Goal: Task Accomplishment & Management: Use online tool/utility

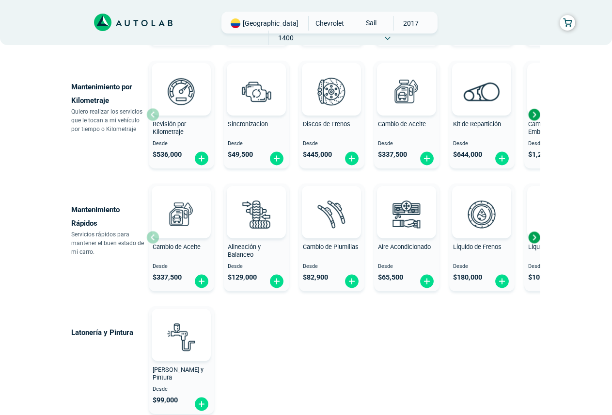
scroll to position [485, 0]
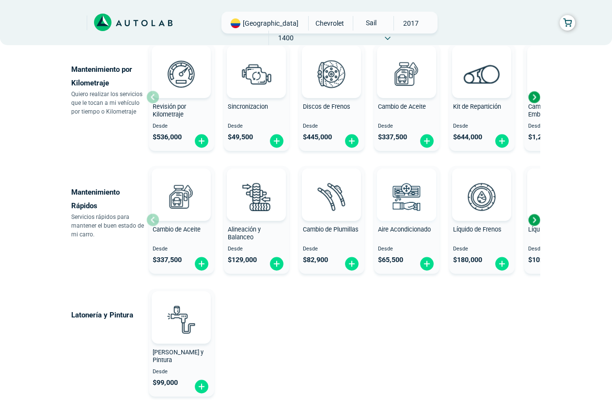
click at [405, 198] on img at bounding box center [406, 196] width 43 height 43
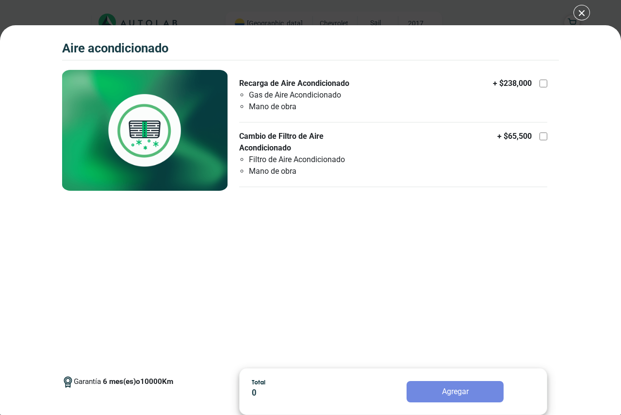
click at [578, 15] on div "Aire Acondicionado Aire Acondicionado Garantía 6 10000" at bounding box center [310, 207] width 621 height 415
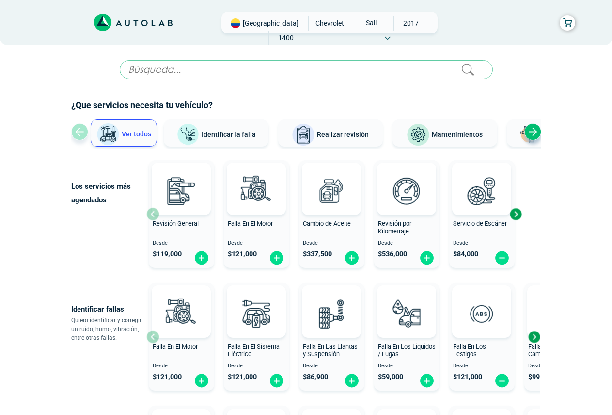
scroll to position [485, 0]
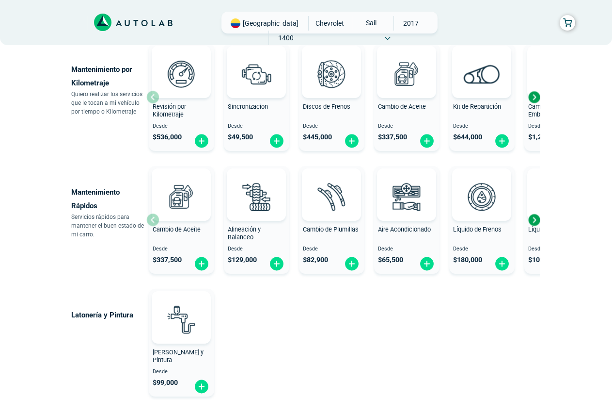
click at [137, 25] on icon at bounding box center [133, 23] width 79 height 18
click at [107, 23] on icon at bounding box center [106, 21] width 6 height 10
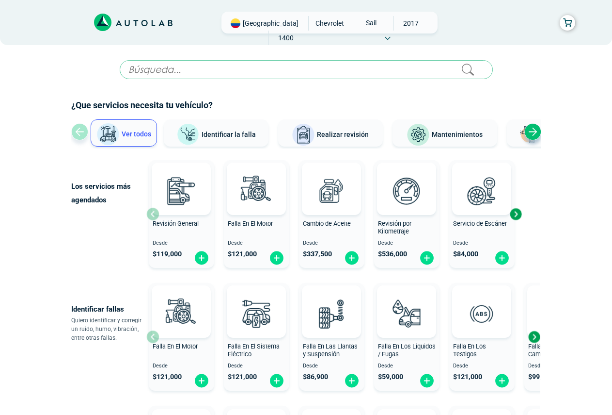
click at [255, 26] on span "[GEOGRAPHIC_DATA]" at bounding box center [271, 23] width 56 height 10
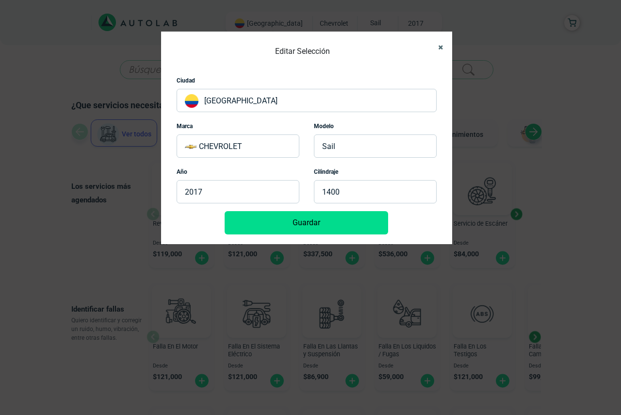
click at [442, 49] on icon "Close" at bounding box center [440, 47] width 5 height 6
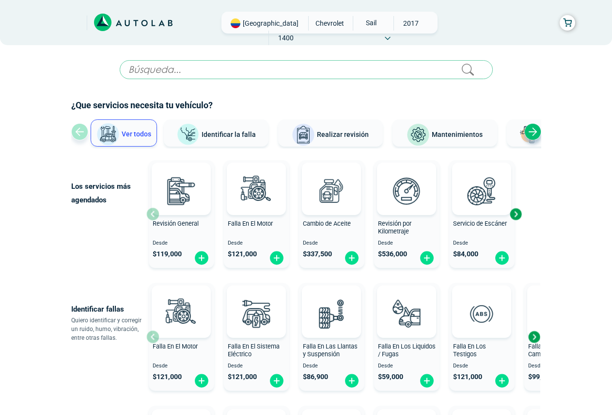
scroll to position [485, 0]
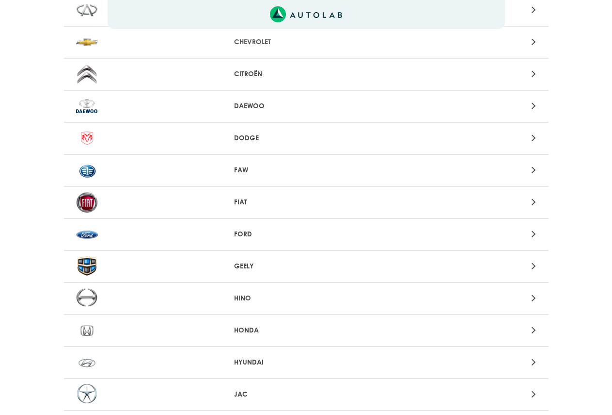
scroll to position [242, 0]
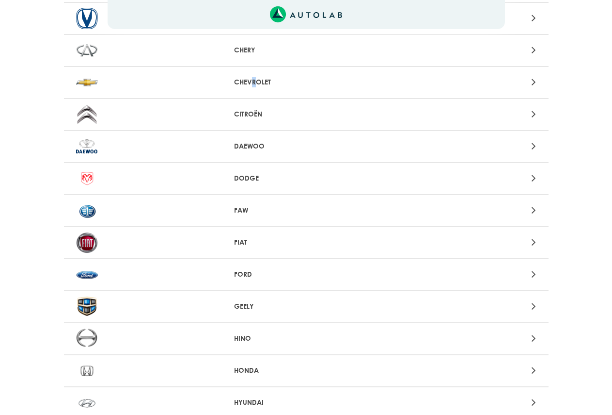
click at [255, 77] on div "CHEVROLET" at bounding box center [306, 83] width 485 height 32
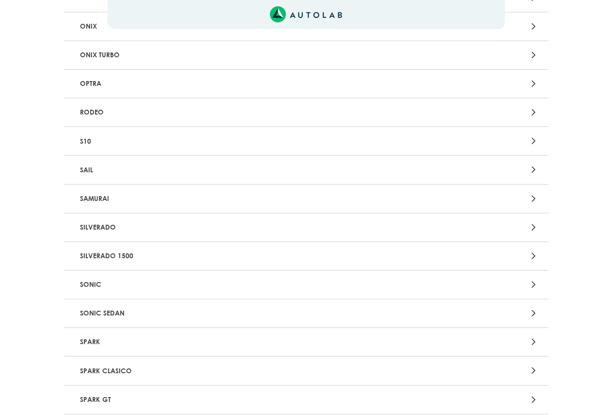
scroll to position [1939, 0]
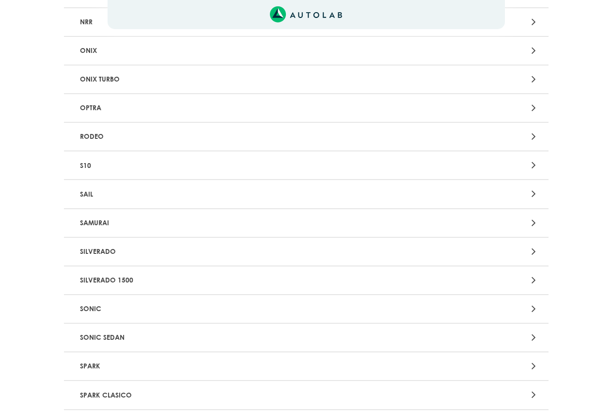
click at [90, 192] on p "SAIL" at bounding box center [227, 194] width 302 height 18
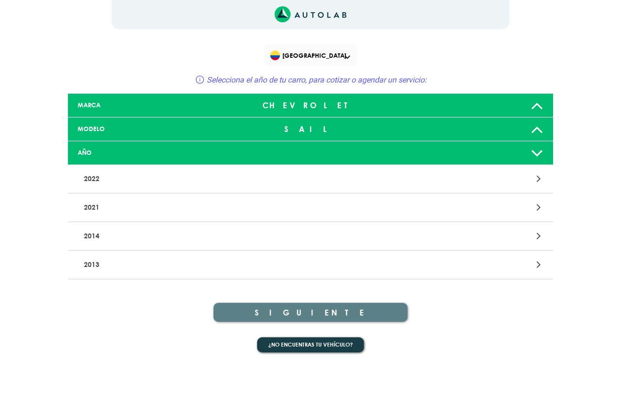
click at [536, 154] on icon at bounding box center [536, 152] width 13 height 19
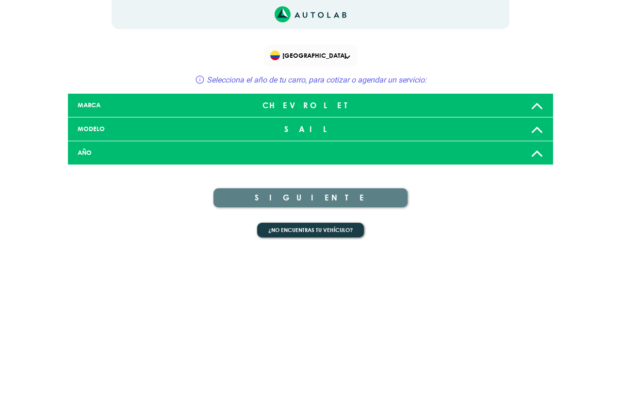
click at [536, 154] on icon at bounding box center [536, 152] width 13 height 19
